Goal: Transaction & Acquisition: Purchase product/service

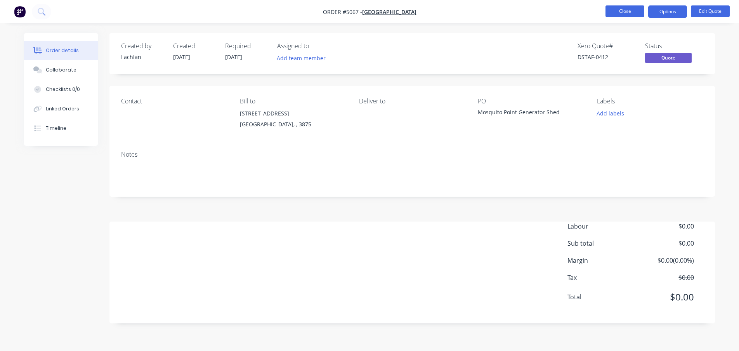
click at [617, 11] on button "Close" at bounding box center [625, 11] width 39 height 12
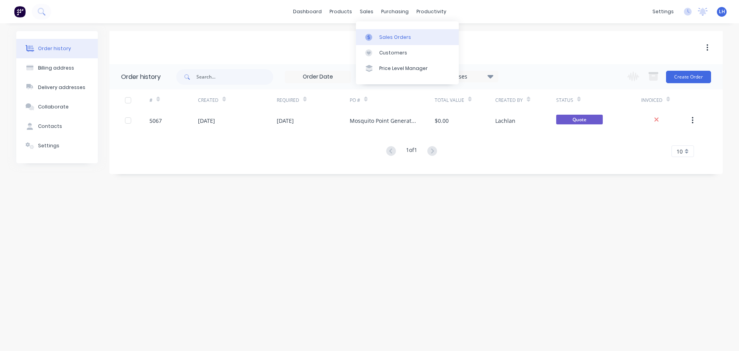
click at [384, 37] on div "Sales Orders" at bounding box center [395, 37] width 32 height 7
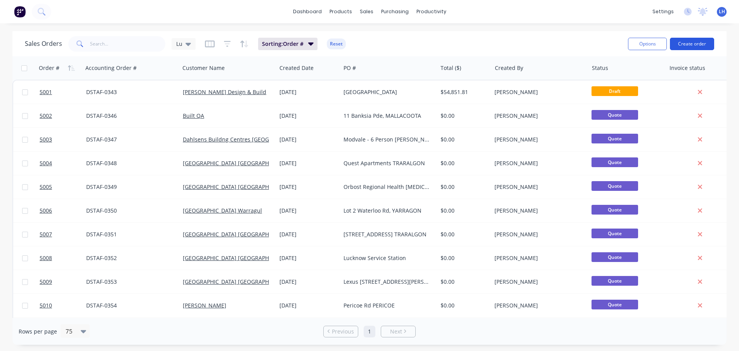
click at [689, 43] on button "Create order" at bounding box center [692, 44] width 44 height 12
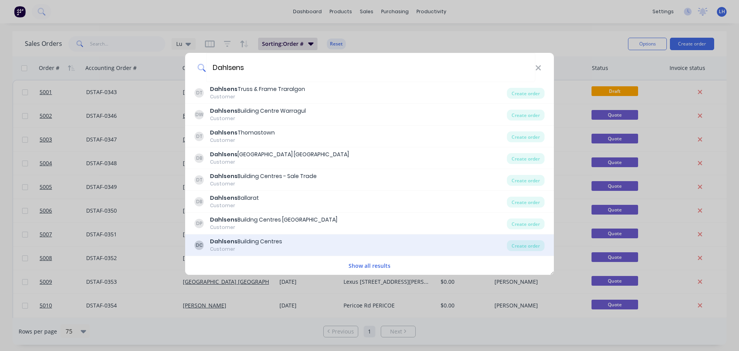
type input "Dahlsens"
click at [261, 239] on div "[GEOGRAPHIC_DATA]" at bounding box center [246, 241] width 72 height 8
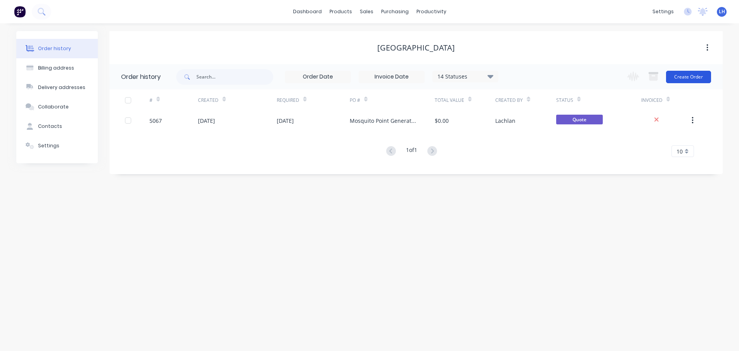
click at [684, 77] on button "Create Order" at bounding box center [688, 77] width 45 height 12
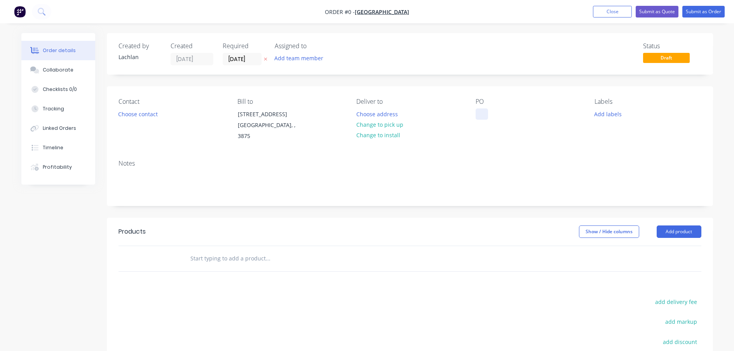
click at [482, 110] on div at bounding box center [481, 113] width 12 height 11
click at [531, 148] on div "Order details Collaborate Checklists 0/0 Tracking Linked Orders Timeline Profit…" at bounding box center [367, 251] width 707 height 437
click at [478, 159] on div "Notes" at bounding box center [410, 179] width 606 height 52
click at [662, 8] on button "Submit as Quote" at bounding box center [656, 12] width 43 height 12
